Goal: Task Accomplishment & Management: Complete application form

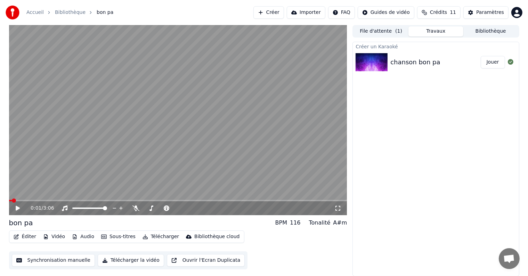
click at [16, 208] on icon at bounding box center [18, 208] width 4 height 5
click at [16, 208] on icon at bounding box center [17, 208] width 3 height 4
click at [284, 9] on button "Créer" at bounding box center [268, 12] width 31 height 13
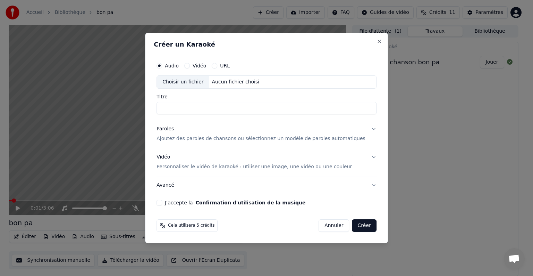
click at [190, 65] on button "Vidéo" at bounding box center [187, 66] width 6 height 6
drag, startPoint x: 182, startPoint y: 99, endPoint x: 181, endPoint y: 107, distance: 8.1
click at [181, 107] on div "Titre" at bounding box center [267, 104] width 220 height 20
click at [181, 107] on input "Titre" at bounding box center [267, 108] width 220 height 13
click at [179, 132] on div "Paroles Ajoutez des paroles de chansons ou sélectionnez un modèle de paroles au…" at bounding box center [261, 133] width 209 height 17
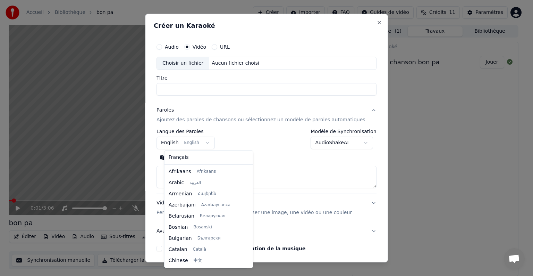
click at [181, 138] on body "**********" at bounding box center [264, 138] width 528 height 276
select select "**"
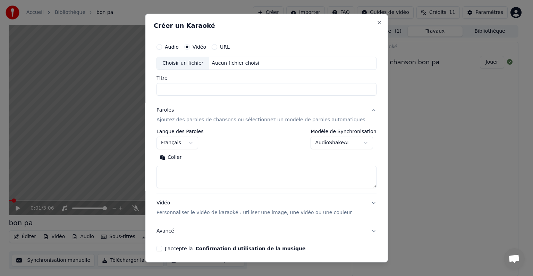
click at [181, 172] on textarea at bounding box center [267, 177] width 220 height 22
paste textarea "**********"
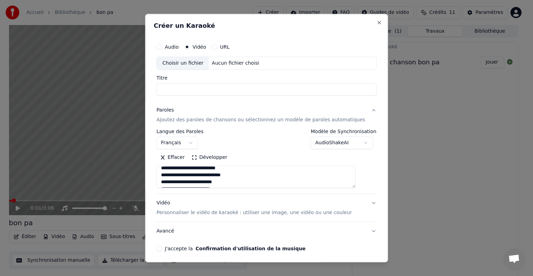
drag, startPoint x: 167, startPoint y: 179, endPoint x: 183, endPoint y: 172, distance: 17.3
click at [183, 172] on textarea at bounding box center [256, 177] width 199 height 22
click at [168, 178] on textarea at bounding box center [256, 177] width 199 height 22
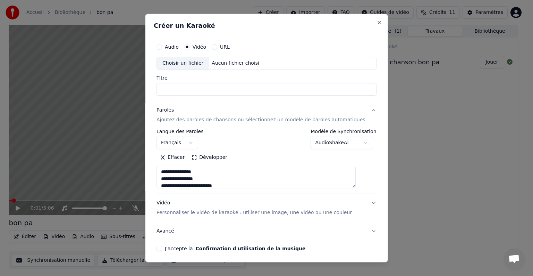
type textarea "**********"
click at [198, 61] on div "Choisir un fichier" at bounding box center [183, 63] width 52 height 13
type input "**********"
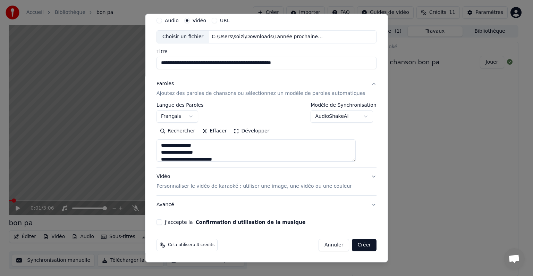
click at [192, 186] on p "Personnaliser le vidéo de karaoké : utiliser une image, une vidéo ou une couleur" at bounding box center [255, 186] width 196 height 7
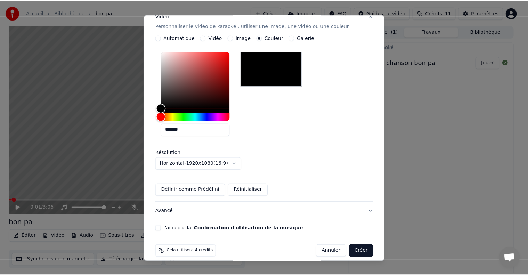
scroll to position [129, 0]
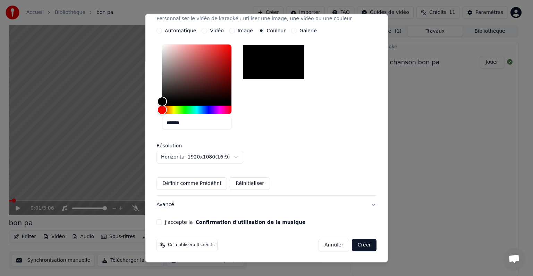
click at [162, 219] on button "J'accepte la Confirmation d'utilisation de la musique" at bounding box center [160, 222] width 6 height 6
click at [353, 246] on button "Créer" at bounding box center [365, 245] width 24 height 13
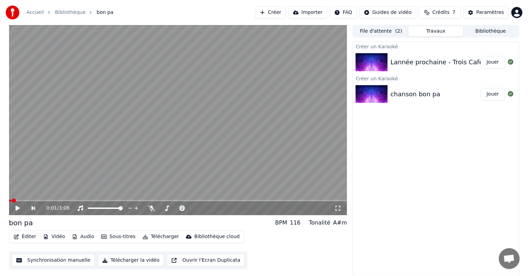
click at [387, 34] on button "File d'attente ( 2 )" at bounding box center [380, 31] width 55 height 10
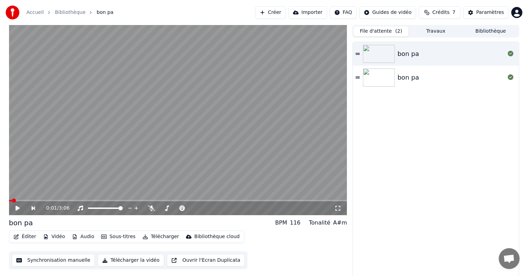
click at [32, 10] on link "Accueil" at bounding box center [34, 12] width 17 height 7
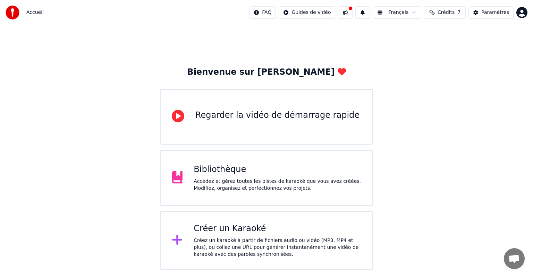
click at [245, 133] on div "Regarder la vidéo de démarrage rapide" at bounding box center [266, 117] width 213 height 56
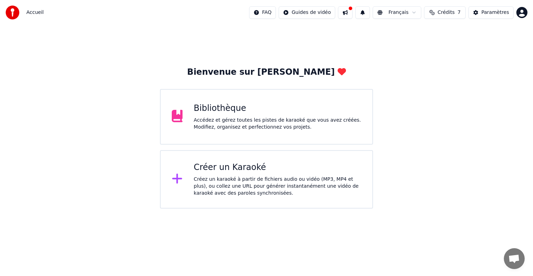
click at [265, 171] on div "Créer un Karaoké" at bounding box center [278, 167] width 168 height 11
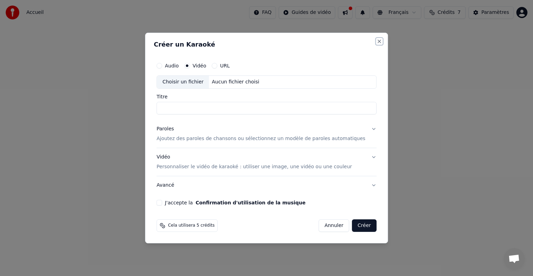
click at [377, 40] on button "Close" at bounding box center [380, 42] width 6 height 6
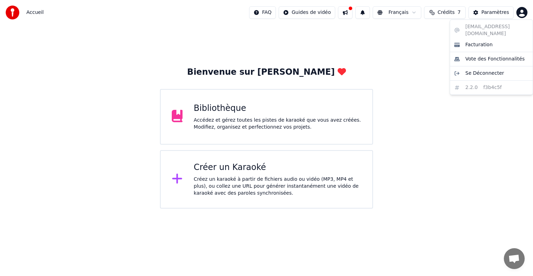
click at [523, 9] on html "Accueil FAQ Guides de vidéo Français Crédits 7 Paramètres Bienvenue sur Youka B…" at bounding box center [266, 104] width 533 height 208
click at [445, 12] on html "Accueil FAQ Guides de vidéo Français Crédits 7 Paramètres Bienvenue sur Youka B…" at bounding box center [266, 104] width 533 height 208
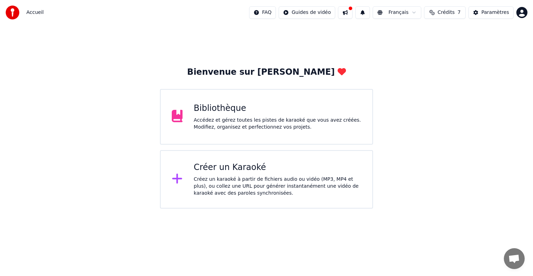
click at [445, 12] on span "Crédits" at bounding box center [446, 12] width 17 height 7
click at [411, 42] on td "15" at bounding box center [412, 46] width 31 height 13
click at [441, 63] on button "Actualiser" at bounding box center [448, 64] width 41 height 13
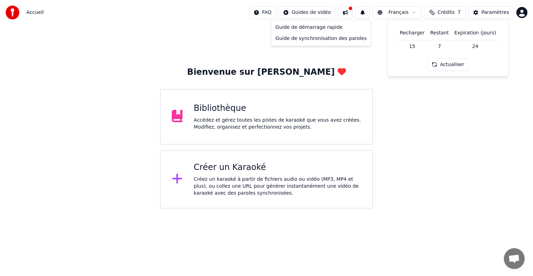
click at [321, 9] on html "Accueil FAQ Guides de vidéo Français Crédits 7 Paramètres Bienvenue sur Youka B…" at bounding box center [266, 104] width 533 height 208
click at [213, 122] on html "Accueil FAQ Guides de vidéo Français Crédits 7 Paramètres Bienvenue sur Youka B…" at bounding box center [266, 104] width 533 height 208
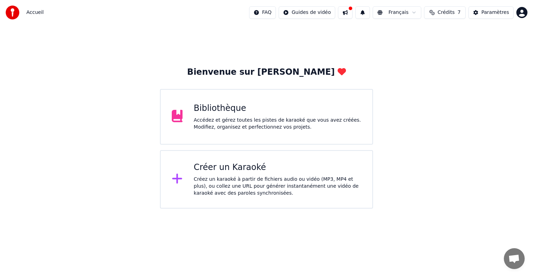
click at [210, 107] on div "Bibliothèque" at bounding box center [278, 108] width 168 height 11
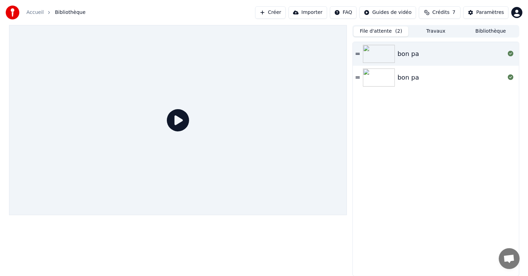
click at [179, 117] on icon at bounding box center [178, 120] width 22 height 22
click at [155, 125] on div at bounding box center [178, 120] width 338 height 190
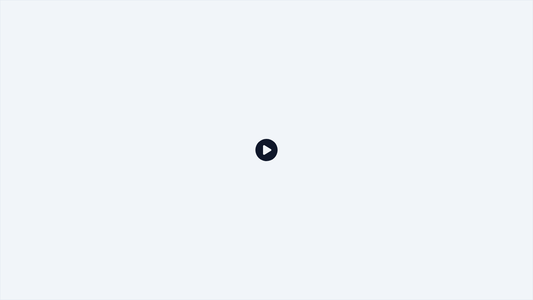
click at [275, 150] on icon at bounding box center [267, 150] width 22 height 22
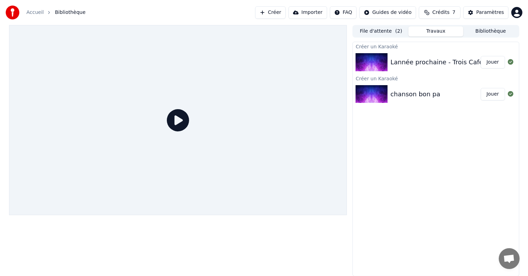
click at [425, 28] on button "Travaux" at bounding box center [435, 31] width 55 height 10
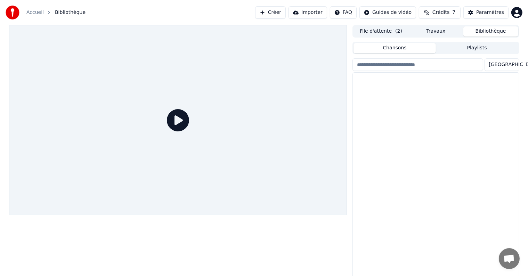
click at [478, 28] on button "Bibliothèque" at bounding box center [490, 31] width 55 height 10
click at [408, 136] on div "Trois Cafés Gourmands" at bounding box center [449, 136] width 118 height 7
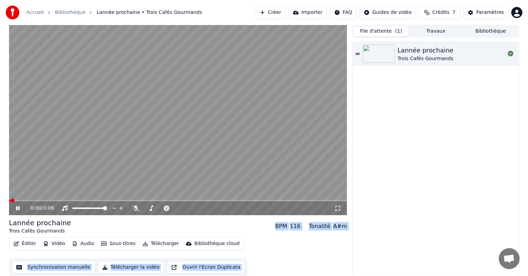
click at [388, 32] on button "File d'attente ( 1 )" at bounding box center [380, 31] width 55 height 10
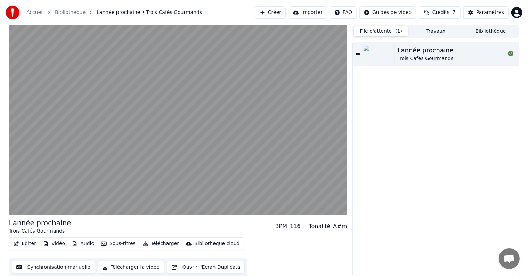
drag, startPoint x: 422, startPoint y: 38, endPoint x: 428, endPoint y: 33, distance: 7.9
click at [428, 33] on div "File d'attente ( 1 ) Travaux Bibliothèque Lannée prochaine Trois Cafés Gourmands" at bounding box center [435, 150] width 166 height 251
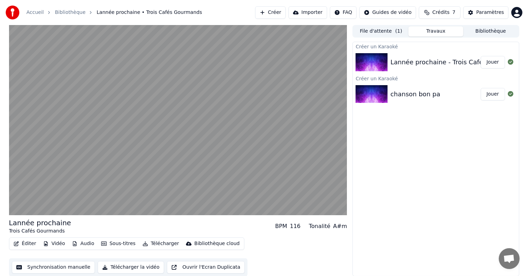
click at [428, 33] on button "Travaux" at bounding box center [435, 31] width 55 height 10
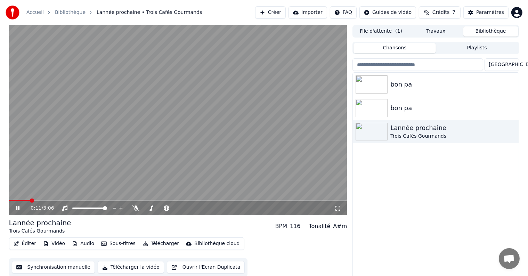
click at [474, 33] on button "Bibliothèque" at bounding box center [490, 31] width 55 height 10
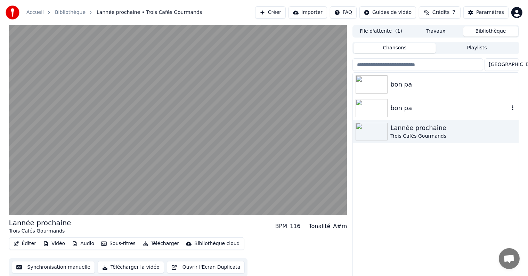
click at [399, 109] on div "bon pa" at bounding box center [449, 108] width 118 height 10
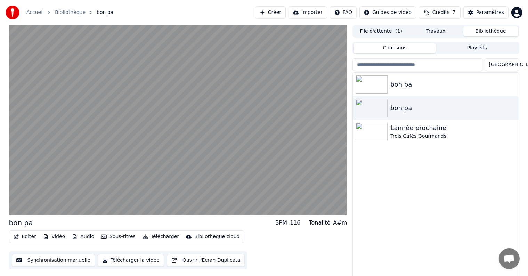
click at [285, 15] on button "Créer" at bounding box center [270, 12] width 31 height 13
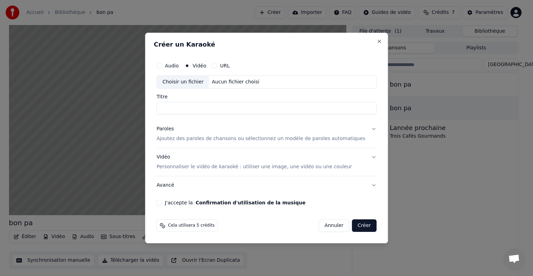
click at [200, 82] on div "Choisir un fichier" at bounding box center [183, 82] width 52 height 13
type input "**********"
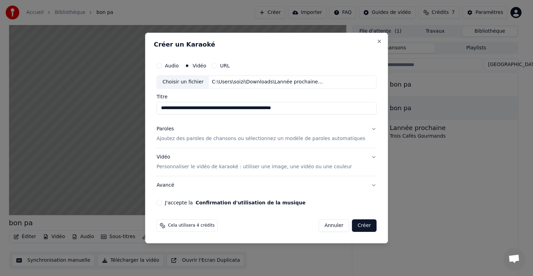
click at [329, 223] on button "Annuler" at bounding box center [334, 225] width 31 height 13
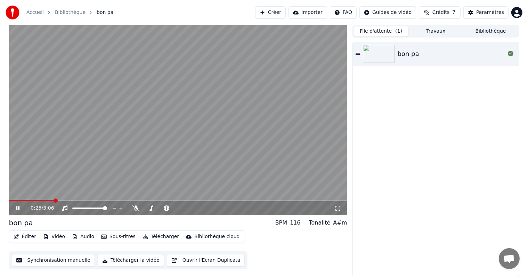
click at [374, 27] on button "File d'attente ( 1 )" at bounding box center [380, 31] width 55 height 10
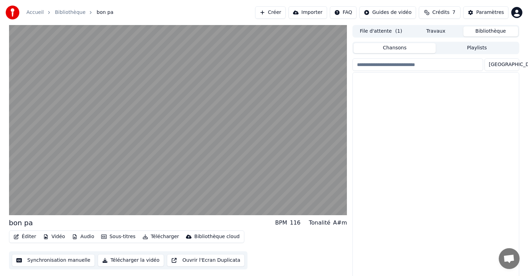
click at [484, 29] on button "Bibliothèque" at bounding box center [490, 31] width 55 height 10
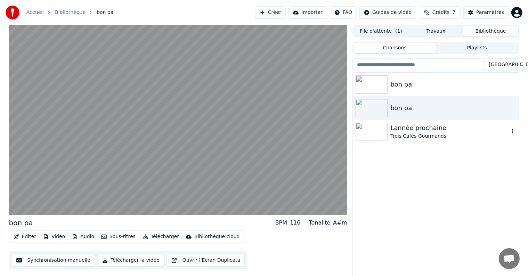
click at [421, 125] on div "Lannée prochaine" at bounding box center [449, 128] width 118 height 10
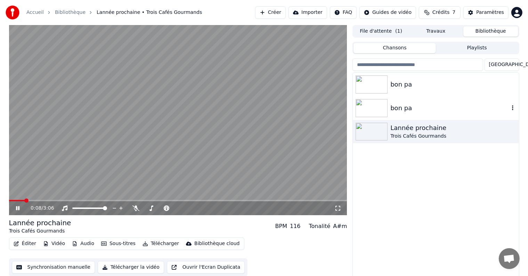
click at [390, 113] on div "bon pa" at bounding box center [436, 108] width 166 height 24
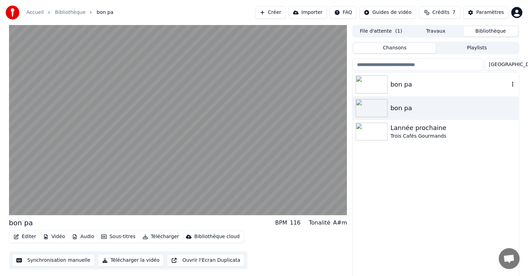
click at [413, 85] on div "bon pa" at bounding box center [449, 85] width 118 height 10
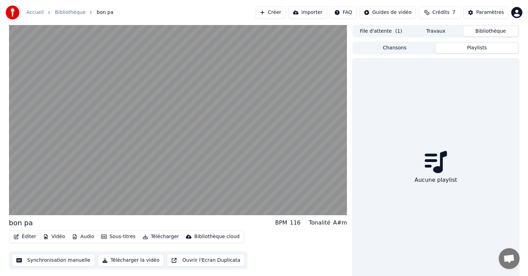
click at [461, 44] on button "Playlists" at bounding box center [477, 48] width 82 height 10
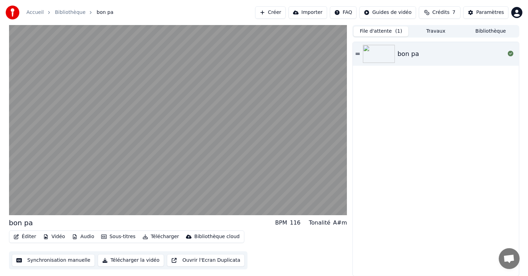
click at [384, 32] on button "File d'attente ( 1 )" at bounding box center [380, 31] width 55 height 10
click at [404, 61] on div "bon pa" at bounding box center [436, 54] width 166 height 24
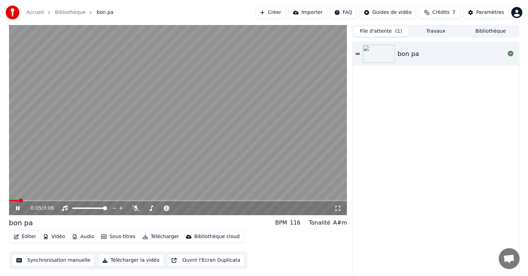
click at [278, 10] on button "Créer" at bounding box center [270, 12] width 31 height 13
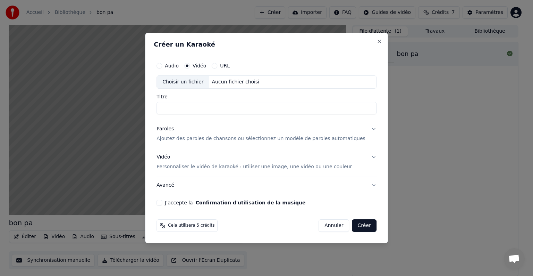
click at [194, 82] on div "Choisir un fichier" at bounding box center [183, 82] width 52 height 13
type input "**********"
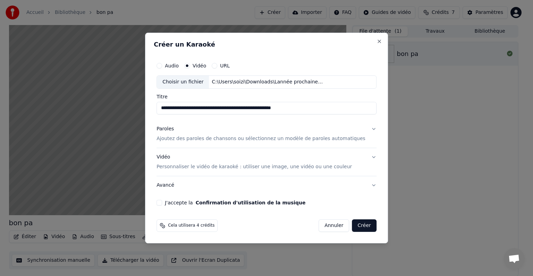
click at [303, 106] on input "**********" at bounding box center [267, 108] width 220 height 13
click at [195, 134] on div "Paroles Ajoutez des paroles de chansons ou sélectionnez un modèle de paroles au…" at bounding box center [261, 133] width 209 height 17
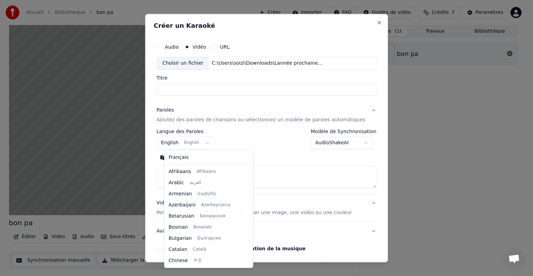
click at [173, 142] on body "**********" at bounding box center [264, 138] width 528 height 276
select select "**"
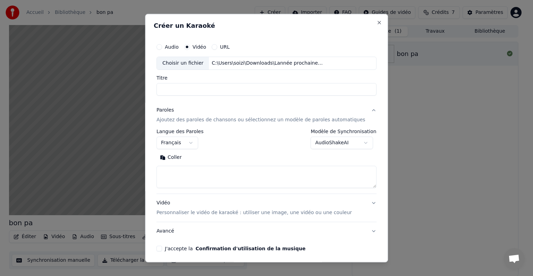
drag, startPoint x: 176, startPoint y: 181, endPoint x: 177, endPoint y: 175, distance: 5.6
click at [177, 175] on textarea at bounding box center [267, 177] width 220 height 22
paste textarea "**********"
click at [165, 180] on textarea at bounding box center [256, 177] width 199 height 22
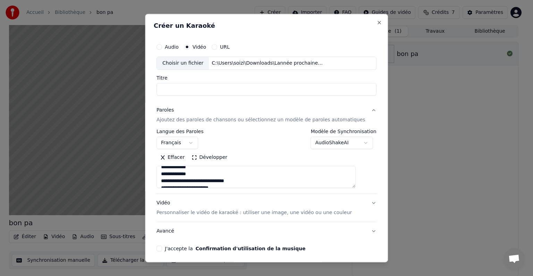
type textarea "**********"
click at [199, 210] on p "Personnaliser le vidéo de karaoké : utiliser une image, une vidéo ou une couleur" at bounding box center [255, 212] width 196 height 7
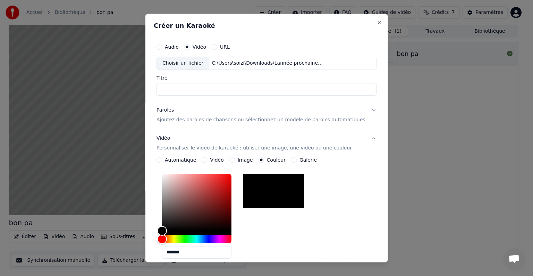
scroll to position [129, 0]
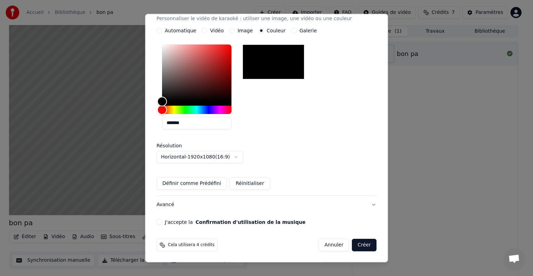
click at [162, 220] on button "J'accepte la Confirmation d'utilisation de la musique" at bounding box center [160, 222] width 6 height 6
click at [356, 243] on button "Créer" at bounding box center [365, 245] width 24 height 13
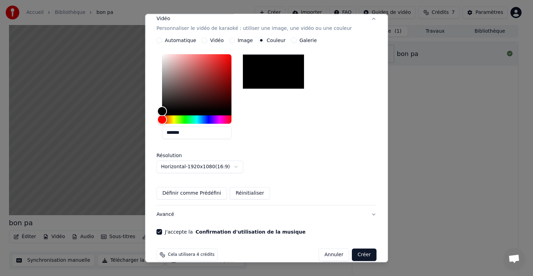
scroll to position [139, 0]
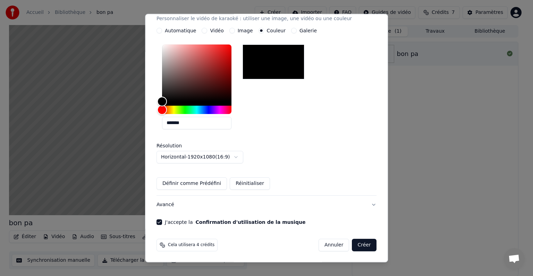
click at [356, 243] on button "Créer" at bounding box center [365, 245] width 24 height 13
click at [353, 243] on button "Créer" at bounding box center [365, 245] width 24 height 13
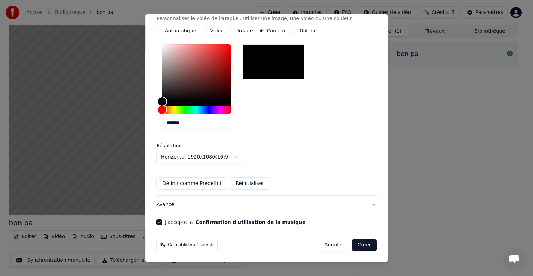
scroll to position [0, 0]
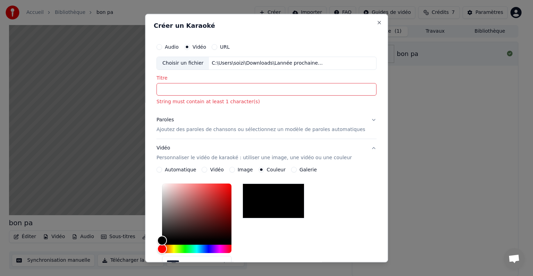
click at [186, 84] on input "Titre" at bounding box center [267, 89] width 220 height 13
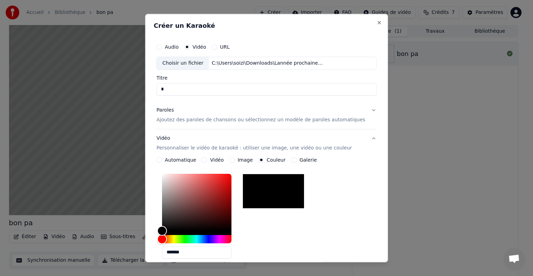
scroll to position [129, 0]
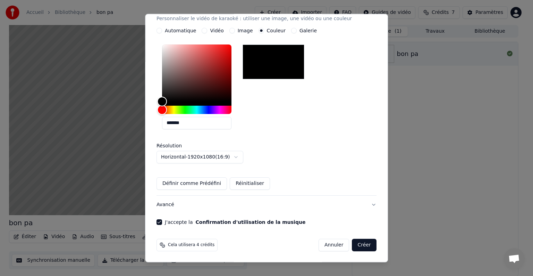
type input "*"
click at [353, 241] on button "Créer" at bounding box center [365, 245] width 24 height 13
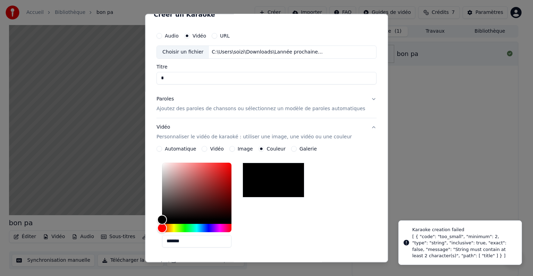
scroll to position [0, 0]
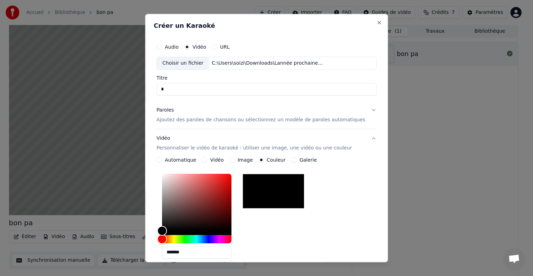
click at [181, 84] on input "*" at bounding box center [267, 89] width 220 height 13
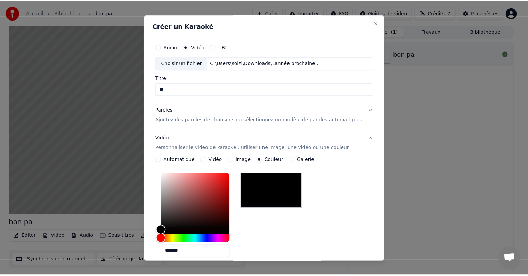
scroll to position [129, 0]
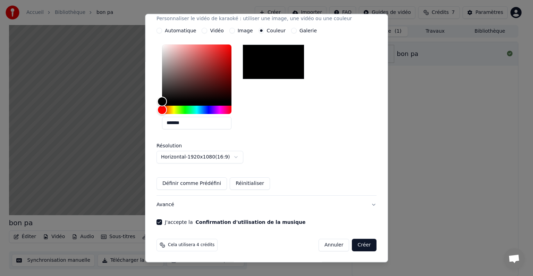
type input "**"
click at [354, 240] on button "Créer" at bounding box center [365, 245] width 24 height 13
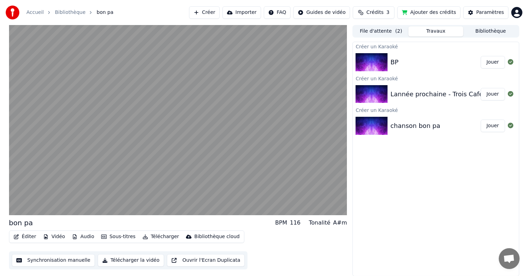
click at [379, 67] on img at bounding box center [371, 62] width 32 height 18
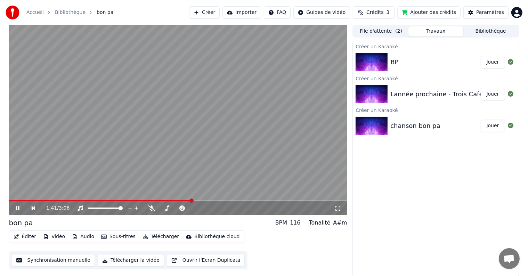
click at [12, 207] on div "1:41 / 3:06" at bounding box center [178, 208] width 332 height 7
click at [9, 198] on span at bounding box center [11, 200] width 4 height 4
click at [488, 59] on button "Jouer" at bounding box center [492, 62] width 24 height 13
click at [385, 34] on button "File d'attente ( 2 )" at bounding box center [380, 31] width 55 height 10
click at [432, 32] on button "Travaux" at bounding box center [435, 31] width 55 height 10
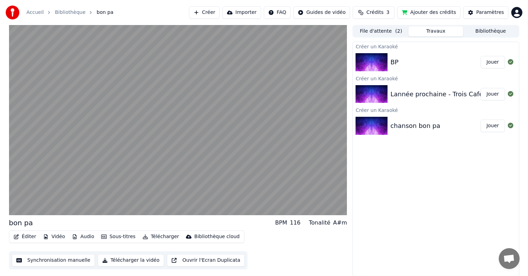
click at [407, 71] on div "BP Jouer" at bounding box center [436, 62] width 166 height 24
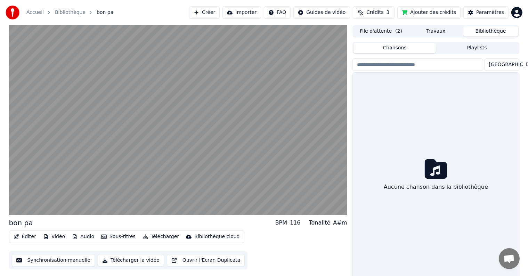
click at [485, 34] on button "Bibliothèque" at bounding box center [490, 31] width 55 height 10
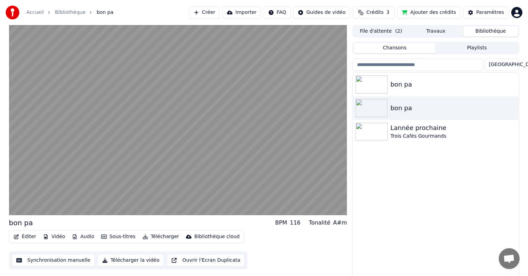
click at [445, 48] on button "Playlists" at bounding box center [477, 48] width 82 height 10
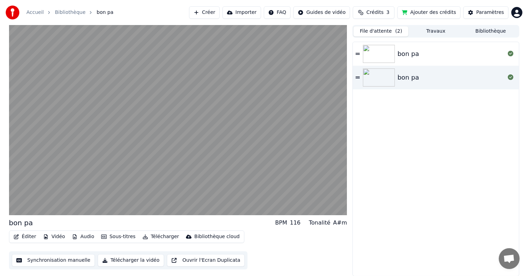
click at [390, 29] on button "File d'attente ( 2 )" at bounding box center [380, 31] width 55 height 10
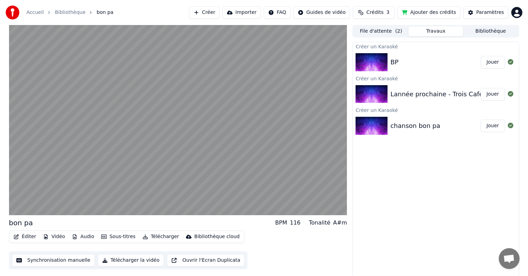
click at [436, 30] on button "Travaux" at bounding box center [435, 31] width 55 height 10
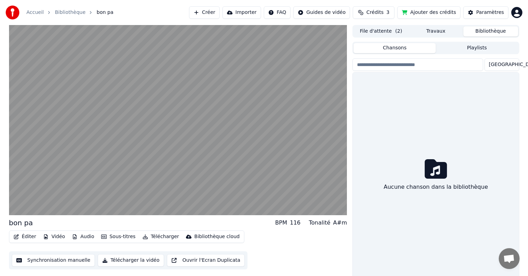
click at [477, 34] on button "Bibliothèque" at bounding box center [490, 31] width 55 height 10
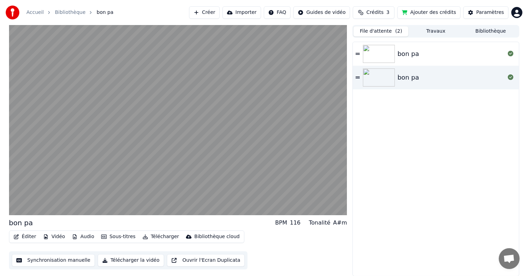
click at [390, 30] on button "File d'attente ( 2 )" at bounding box center [380, 31] width 55 height 10
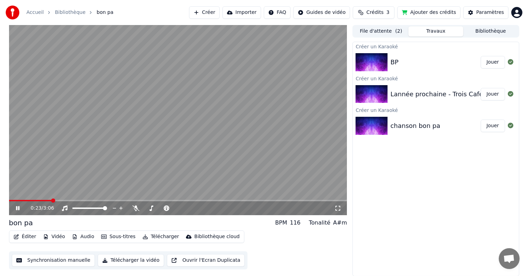
click at [431, 31] on button "Travaux" at bounding box center [435, 31] width 55 height 10
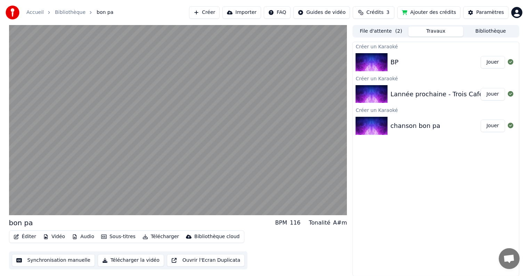
click at [367, 63] on img at bounding box center [371, 62] width 32 height 18
click at [494, 61] on button "Jouer" at bounding box center [492, 62] width 24 height 13
click at [72, 12] on link "Bibliothèque" at bounding box center [70, 12] width 31 height 7
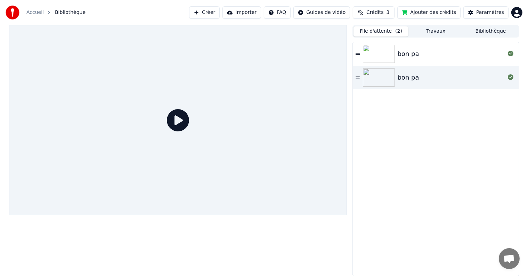
click at [376, 29] on button "File d'attente ( 2 )" at bounding box center [380, 31] width 55 height 10
click at [402, 57] on div "bon pa" at bounding box center [408, 54] width 22 height 10
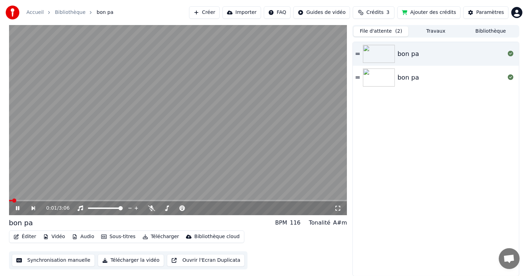
click at [131, 155] on video at bounding box center [178, 120] width 338 height 190
click at [439, 24] on div "Accueil Bibliothèque bon pa Créer Importer FAQ Guides de vidéo Crédits 3 Ajoute…" at bounding box center [264, 12] width 528 height 25
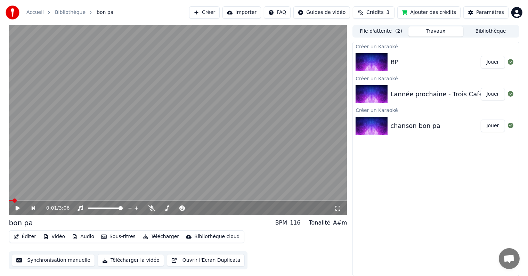
click at [435, 32] on button "Travaux" at bounding box center [435, 31] width 55 height 10
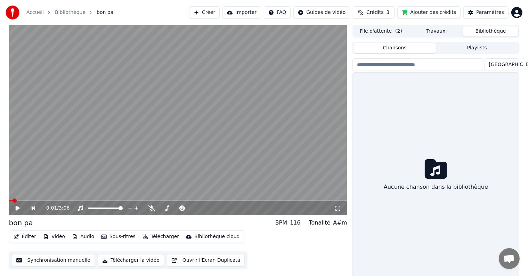
click at [479, 33] on button "Bibliothèque" at bounding box center [490, 31] width 55 height 10
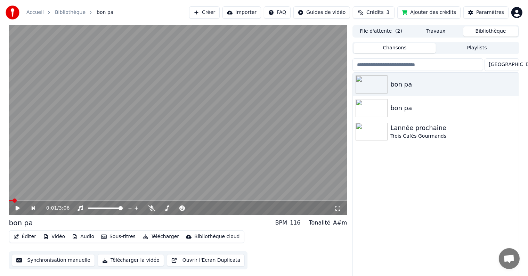
scroll to position [3, 0]
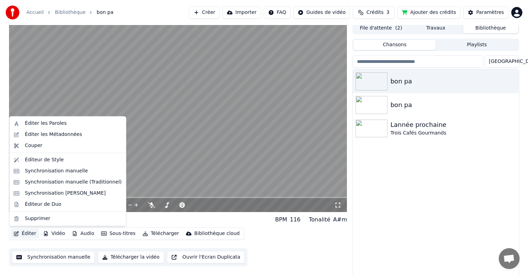
click at [29, 233] on button "Éditer" at bounding box center [25, 234] width 28 height 10
click at [35, 218] on div "Supprimer" at bounding box center [37, 218] width 25 height 7
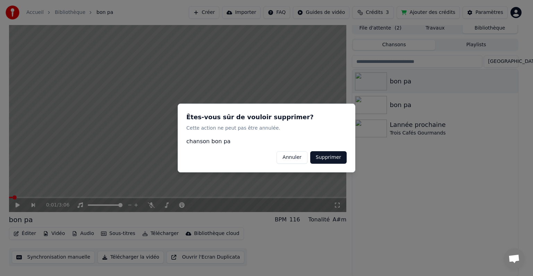
click at [330, 157] on button "Supprimer" at bounding box center [329, 157] width 36 height 13
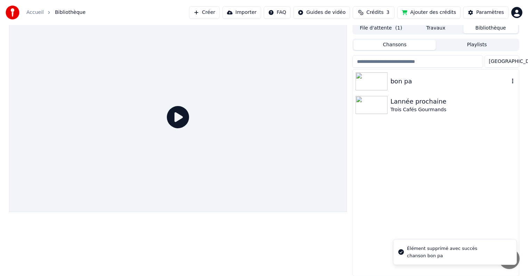
click at [409, 78] on div "bon pa" at bounding box center [449, 81] width 118 height 10
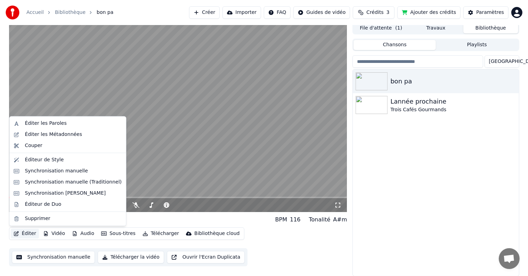
click at [30, 233] on button "Éditer" at bounding box center [25, 234] width 28 height 10
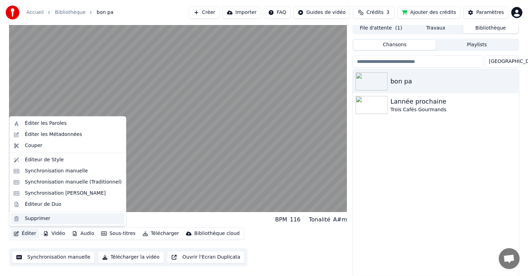
click at [28, 220] on div "Supprimer" at bounding box center [37, 218] width 25 height 7
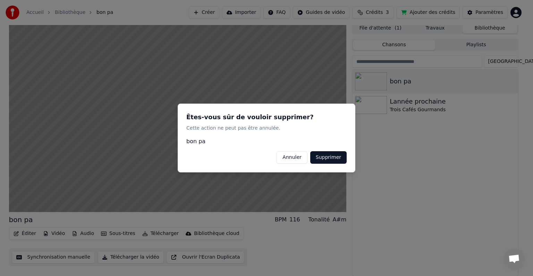
click at [332, 155] on button "Supprimer" at bounding box center [329, 157] width 36 height 13
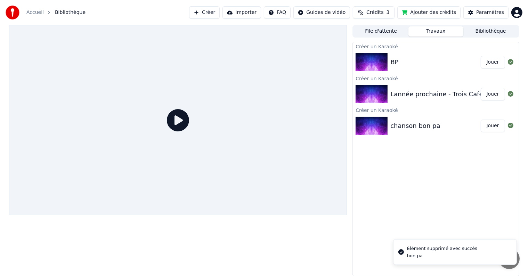
click at [429, 30] on button "Travaux" at bounding box center [435, 31] width 55 height 10
click at [409, 58] on div "BP" at bounding box center [435, 62] width 90 height 10
click at [489, 65] on button "Jouer" at bounding box center [492, 62] width 24 height 13
click at [495, 64] on button "Jouer" at bounding box center [492, 62] width 24 height 13
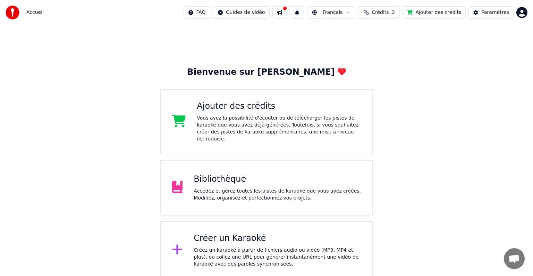
click at [259, 188] on div "Accédez et gérez toutes les pistes de karaoké que vous avez créées. Modifiez, o…" at bounding box center [278, 195] width 168 height 14
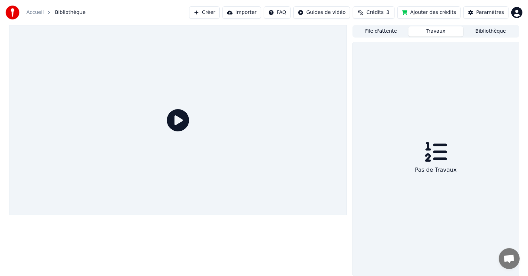
click at [421, 31] on button "Travaux" at bounding box center [435, 31] width 55 height 10
click at [389, 28] on button "File d'attente" at bounding box center [380, 31] width 55 height 10
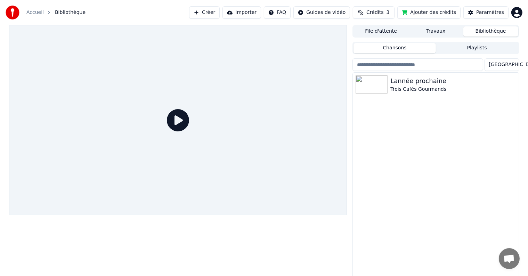
click at [477, 26] on button "Bibliothèque" at bounding box center [490, 31] width 55 height 10
click at [510, 11] on div "Créer Importer FAQ Guides de vidéo Crédits 3 Ajouter des crédits Paramètres" at bounding box center [355, 12] width 333 height 13
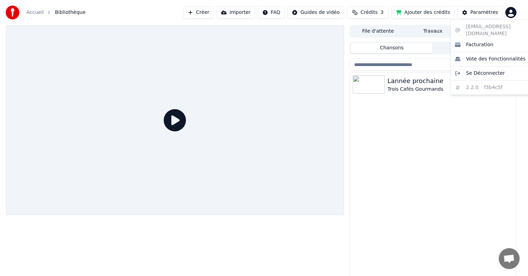
click at [517, 12] on html "Accueil Bibliothèque Créer Importer FAQ Guides de vidéo Crédits 3 Ajouter des c…" at bounding box center [264, 138] width 528 height 276
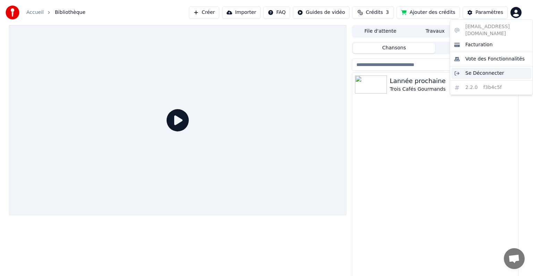
click at [479, 70] on span "Se Déconnecter" at bounding box center [485, 73] width 39 height 7
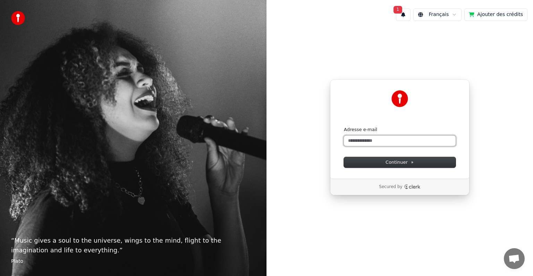
click at [373, 137] on input "Adresse e-mail" at bounding box center [400, 140] width 112 height 10
type input "*"
click at [373, 141] on input "**********" at bounding box center [400, 140] width 112 height 10
click at [374, 161] on button "Continuer" at bounding box center [400, 162] width 112 height 10
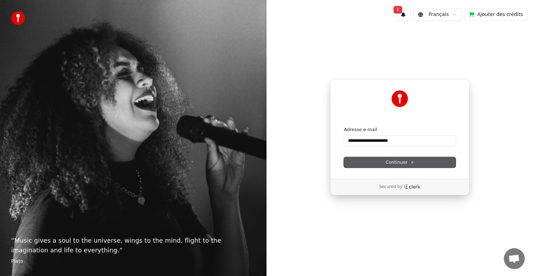
type input "**********"
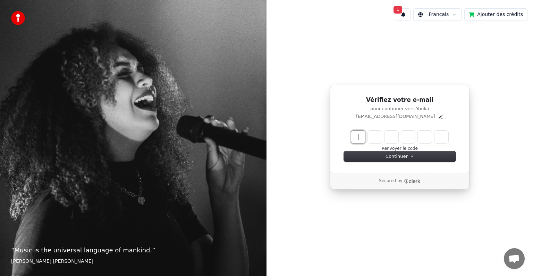
paste input "******"
type input "******"
